Goal: Information Seeking & Learning: Learn about a topic

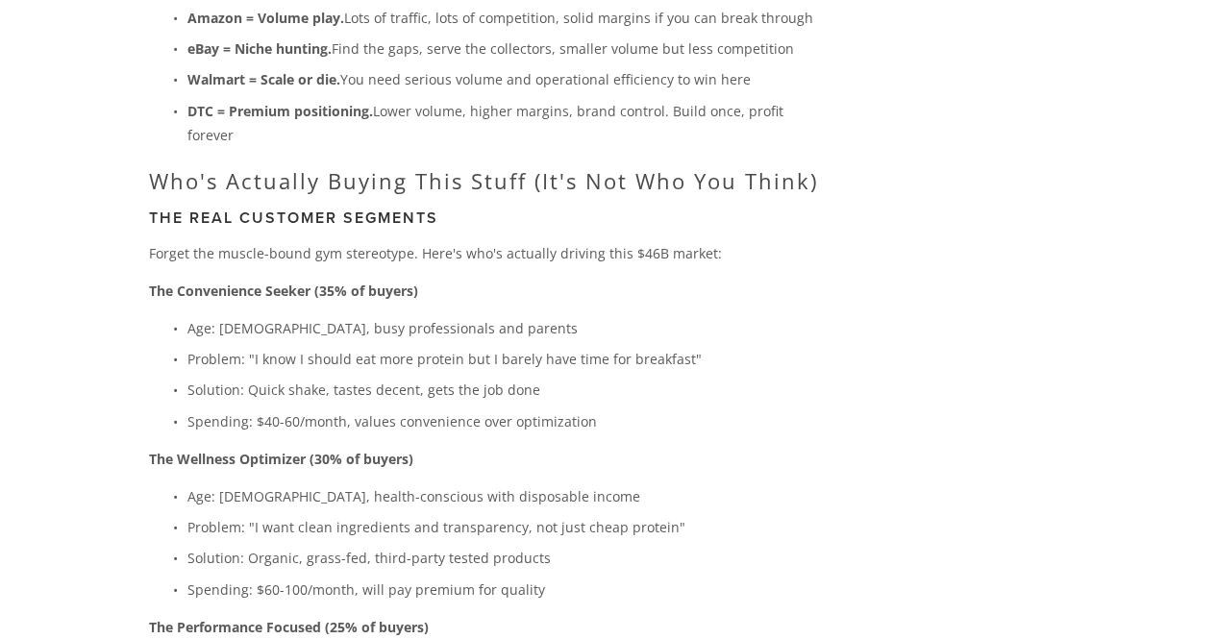
scroll to position [3116, 0]
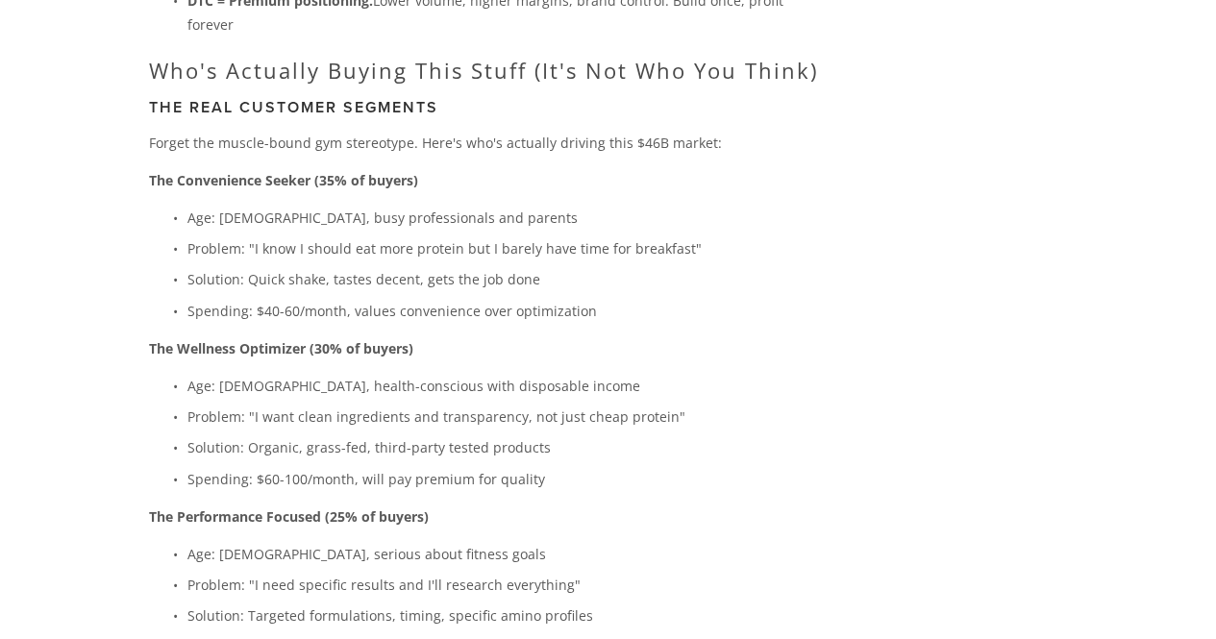
scroll to position [3206, 0]
click at [541, 437] on p "Solution: Organic, grass-fed, third-party tested products" at bounding box center [504, 449] width 635 height 24
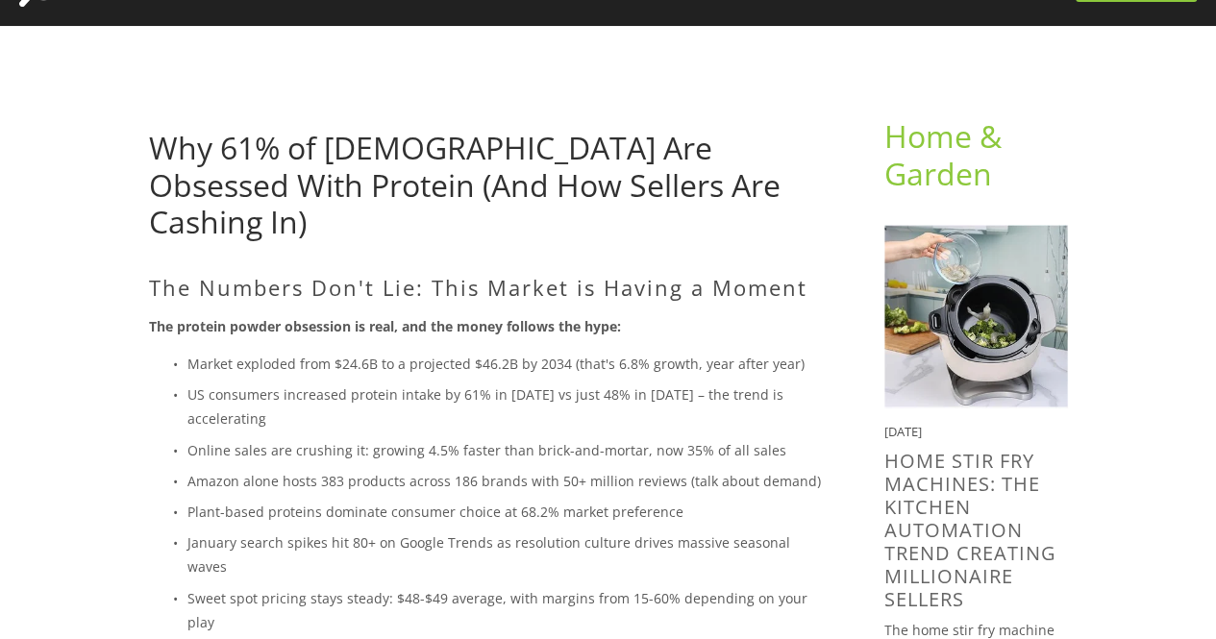
scroll to position [110, 0]
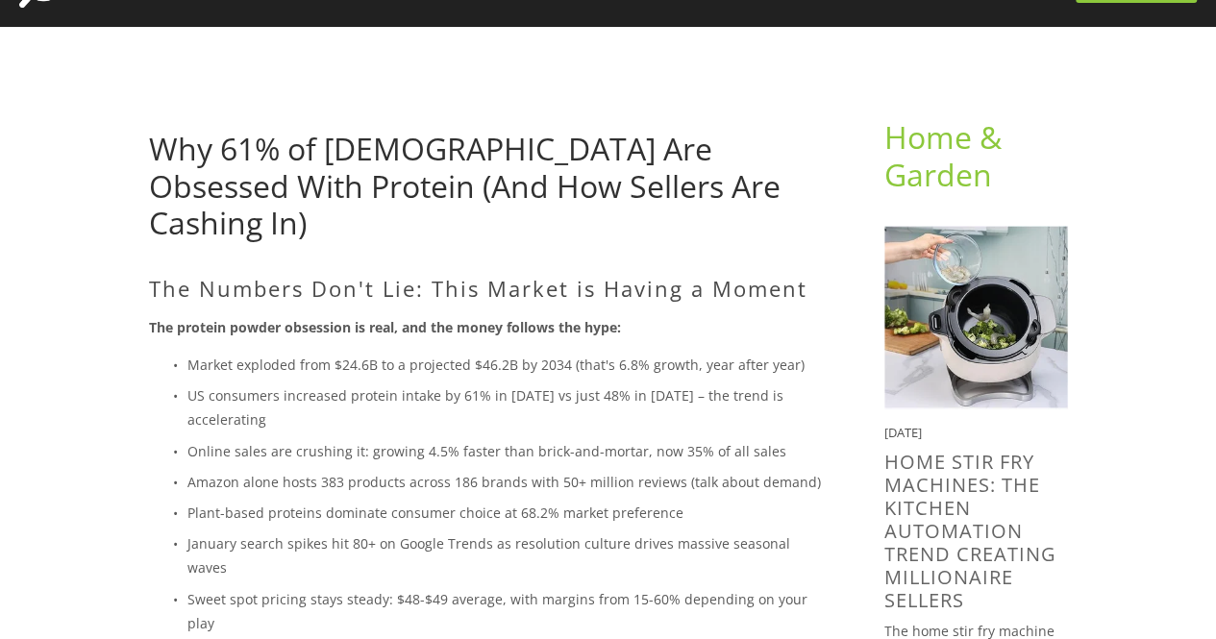
click at [510, 439] on p "Online sales are crushing it: growing 4.5% faster than brick-and-mortar, now 35…" at bounding box center [504, 451] width 635 height 24
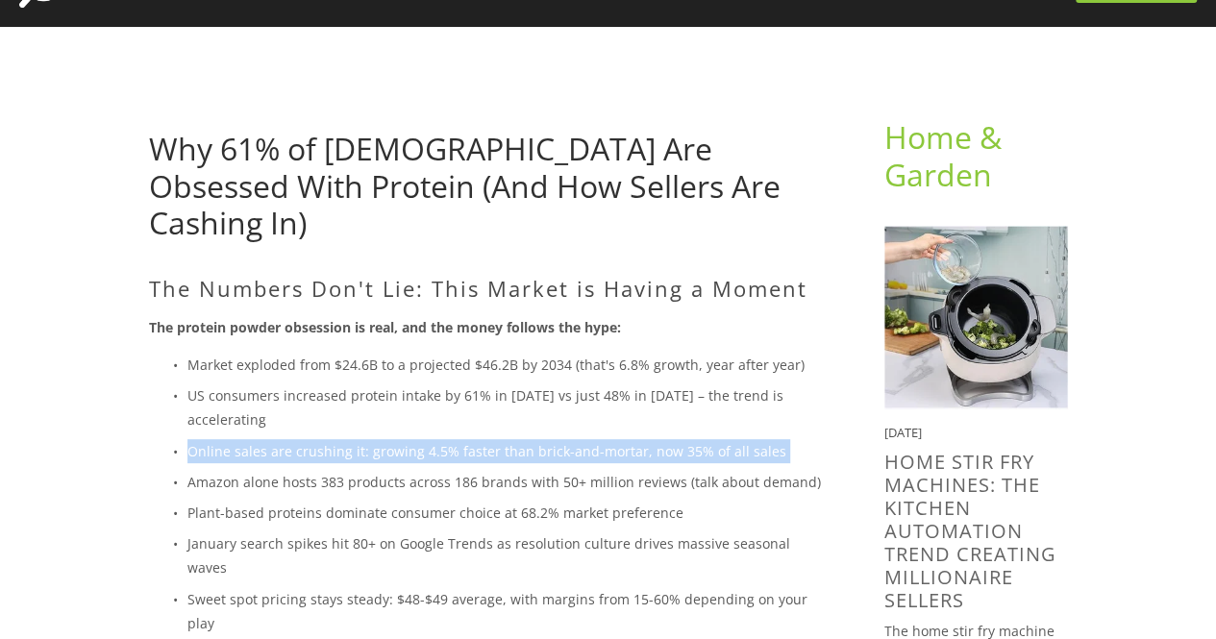
click at [510, 439] on p "Online sales are crushing it: growing 4.5% faster than brick-and-mortar, now 35…" at bounding box center [504, 451] width 635 height 24
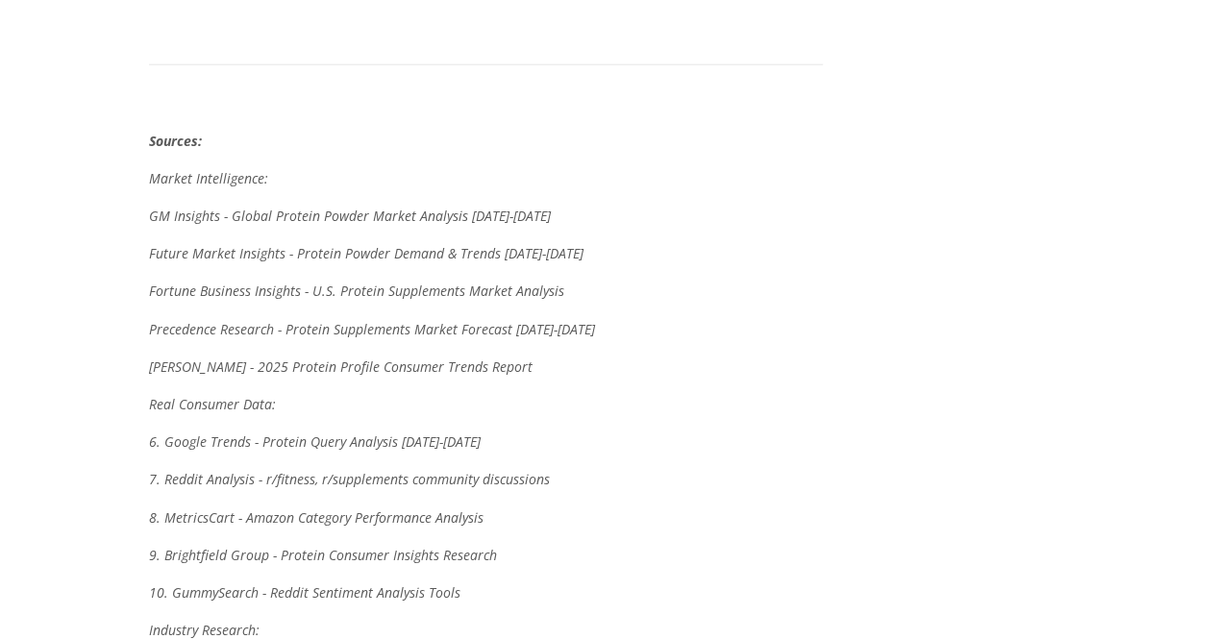
scroll to position [6092, 0]
click at [486, 281] on em "Fortune Business Insights - U.S. Protein Supplements Market Analysis" at bounding box center [356, 290] width 415 height 18
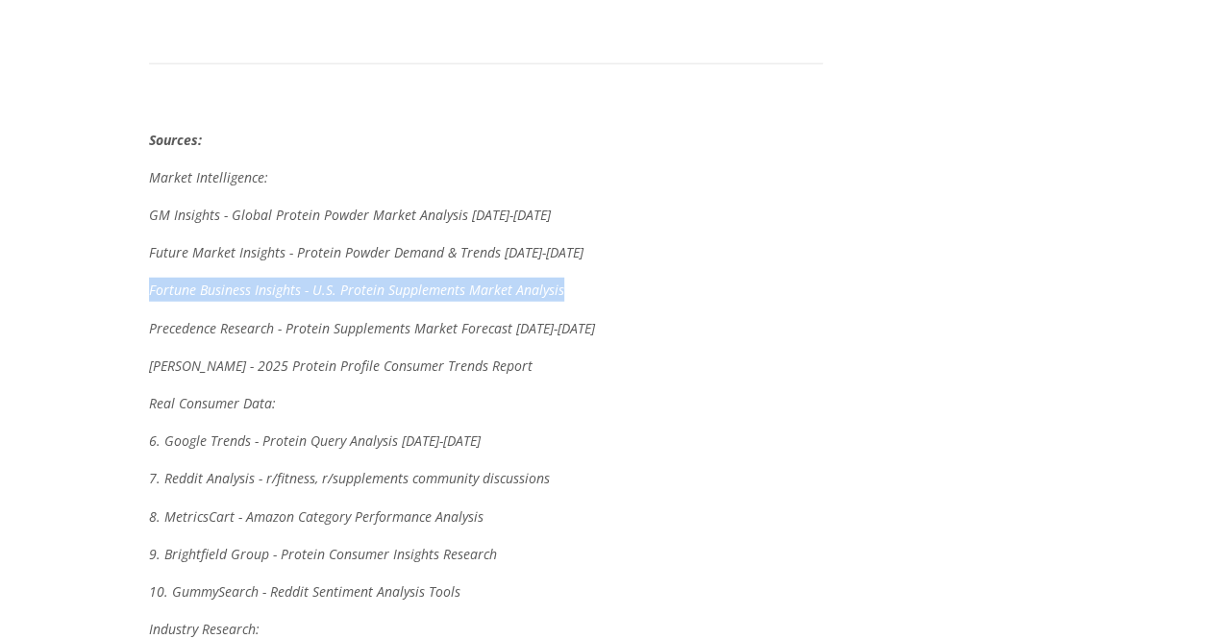
click at [486, 281] on em "Fortune Business Insights - U.S. Protein Supplements Market Analysis" at bounding box center [356, 290] width 415 height 18
